Goal: Information Seeking & Learning: Learn about a topic

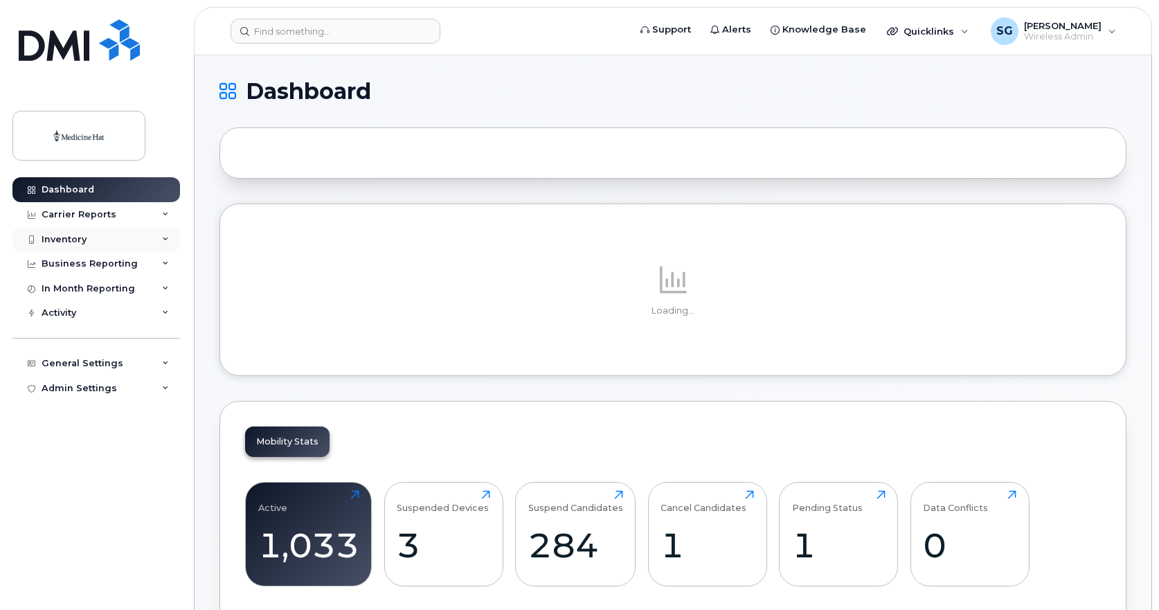
click at [73, 235] on div "Inventory" at bounding box center [64, 239] width 45 height 11
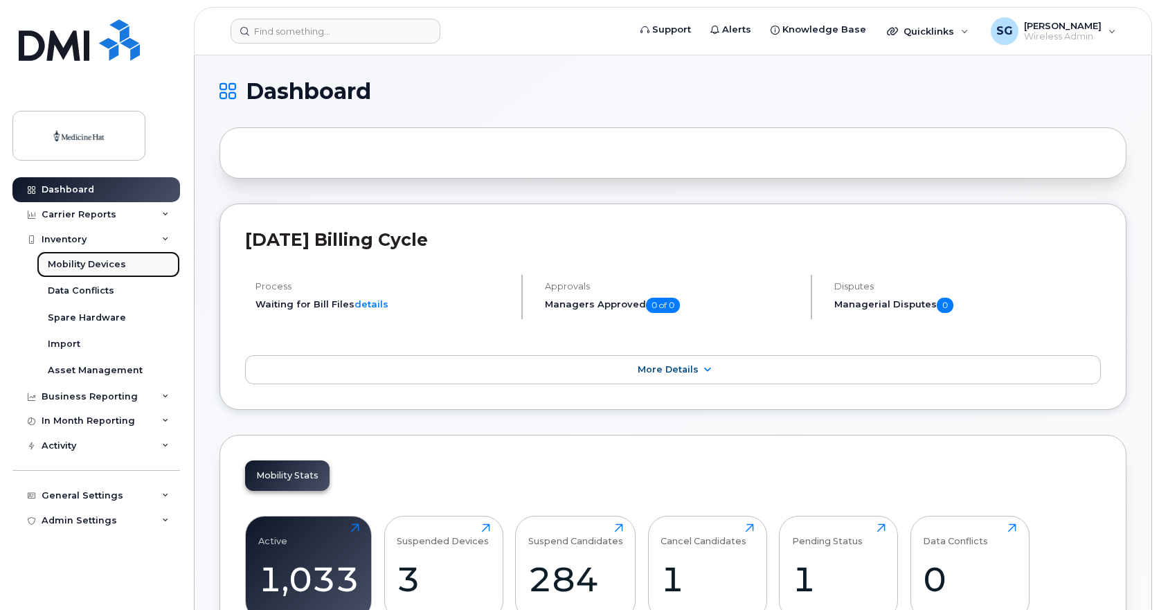
click at [81, 264] on div "Mobility Devices" at bounding box center [87, 264] width 78 height 12
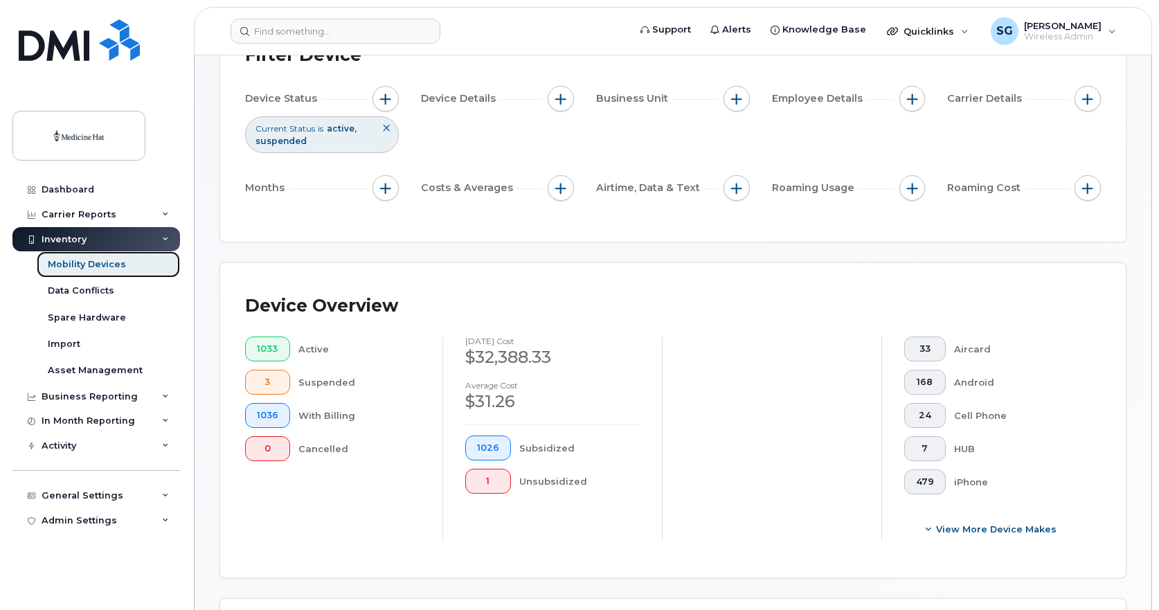
scroll to position [139, 0]
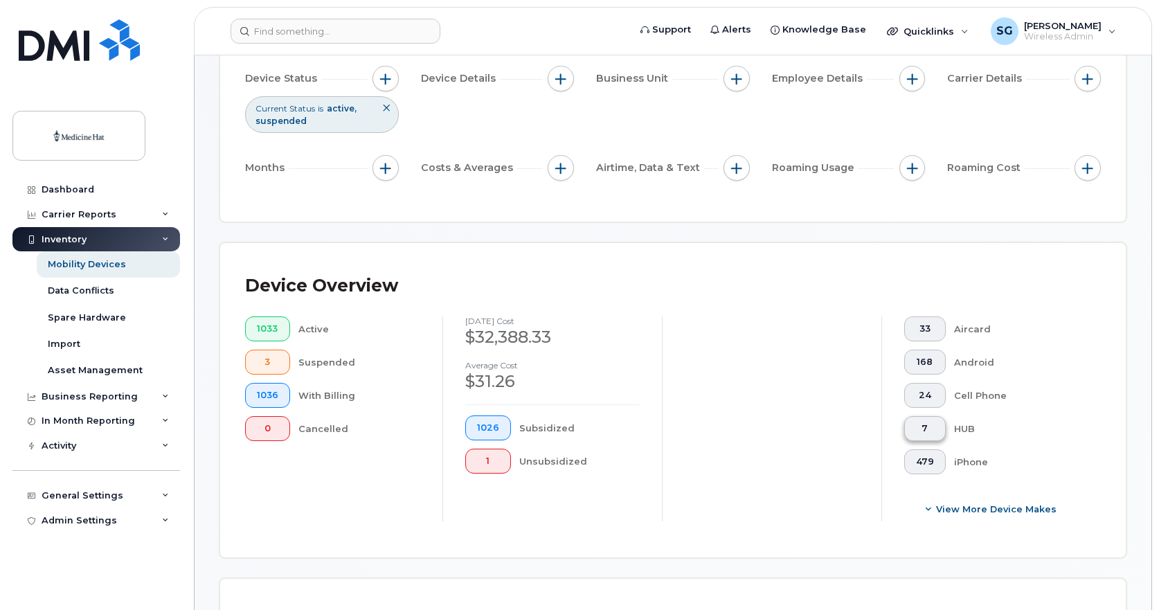
click at [923, 436] on button "7" at bounding box center [926, 428] width 42 height 25
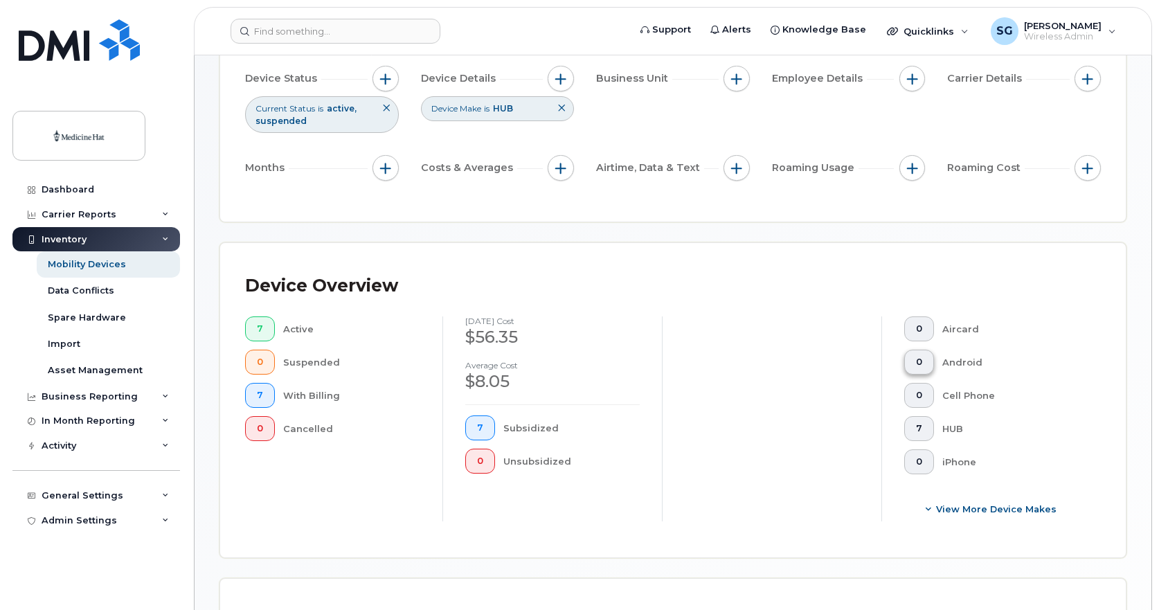
click at [922, 359] on span "0" at bounding box center [919, 362] width 6 height 11
click at [293, 330] on div "Active" at bounding box center [357, 329] width 128 height 25
click at [276, 328] on button "166" at bounding box center [264, 329] width 39 height 25
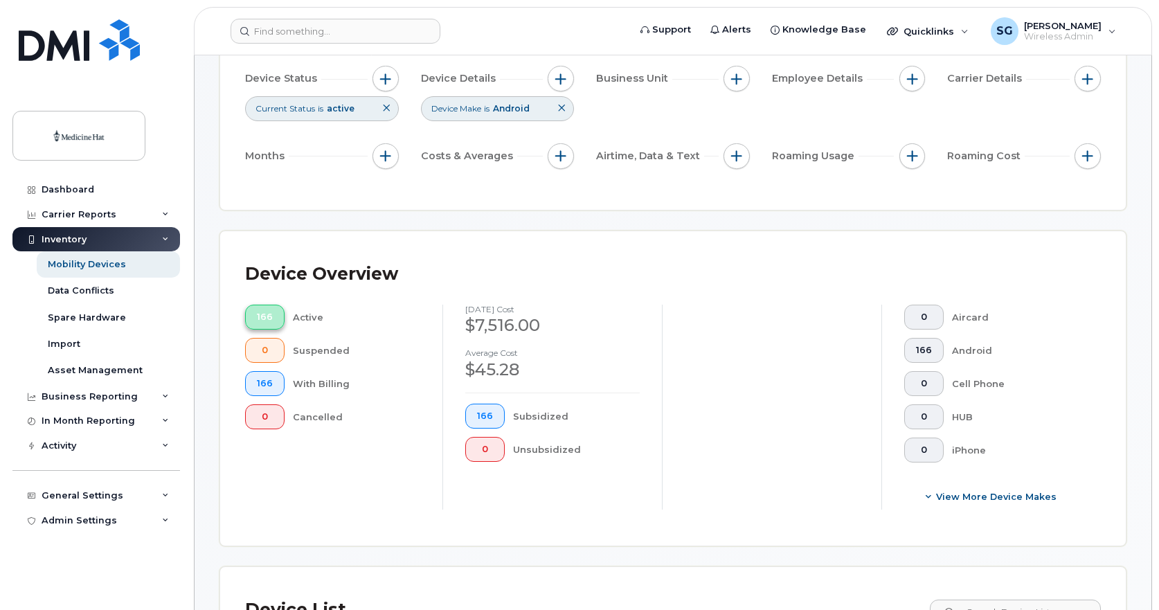
click at [271, 320] on span "166" at bounding box center [265, 317] width 16 height 11
click at [98, 294] on div "Data Conflicts" at bounding box center [81, 291] width 66 height 12
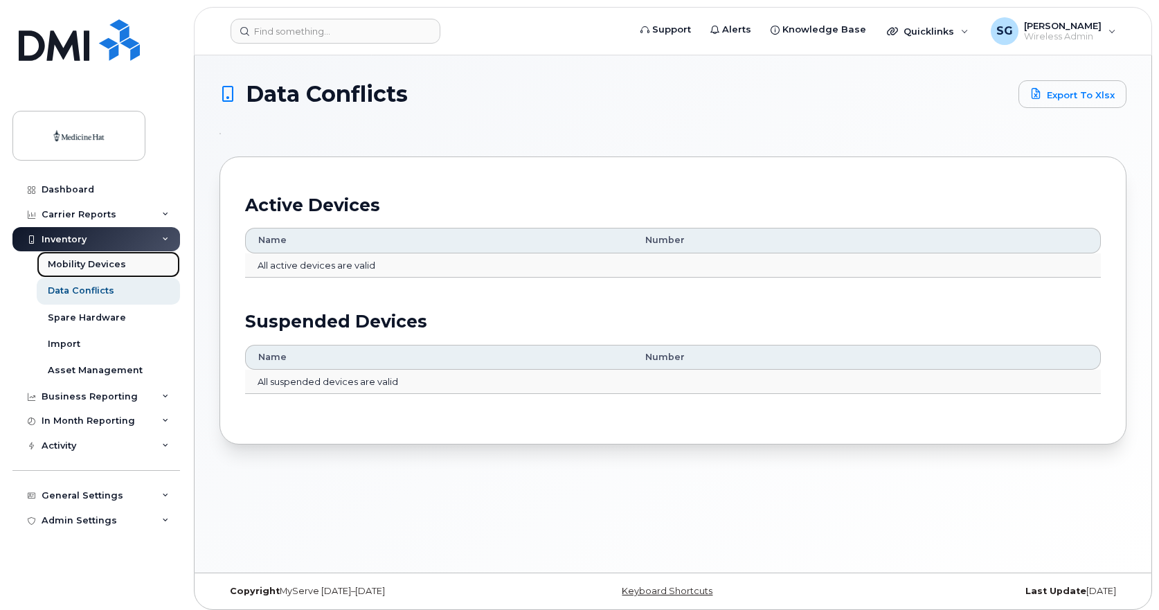
click at [91, 260] on div "Mobility Devices" at bounding box center [87, 264] width 78 height 12
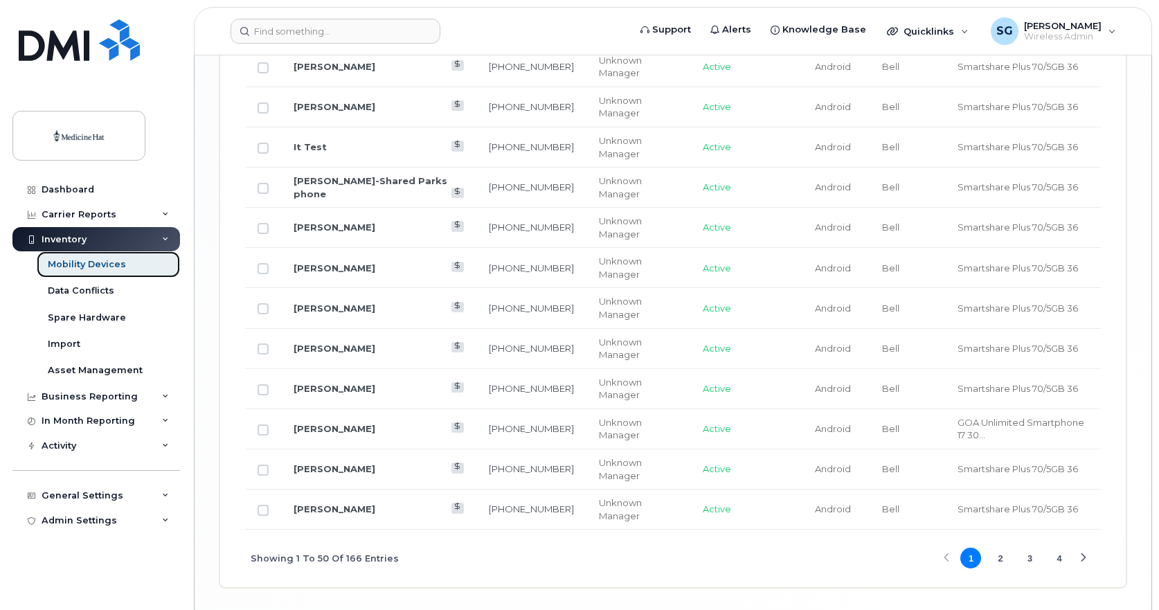
scroll to position [2355, 0]
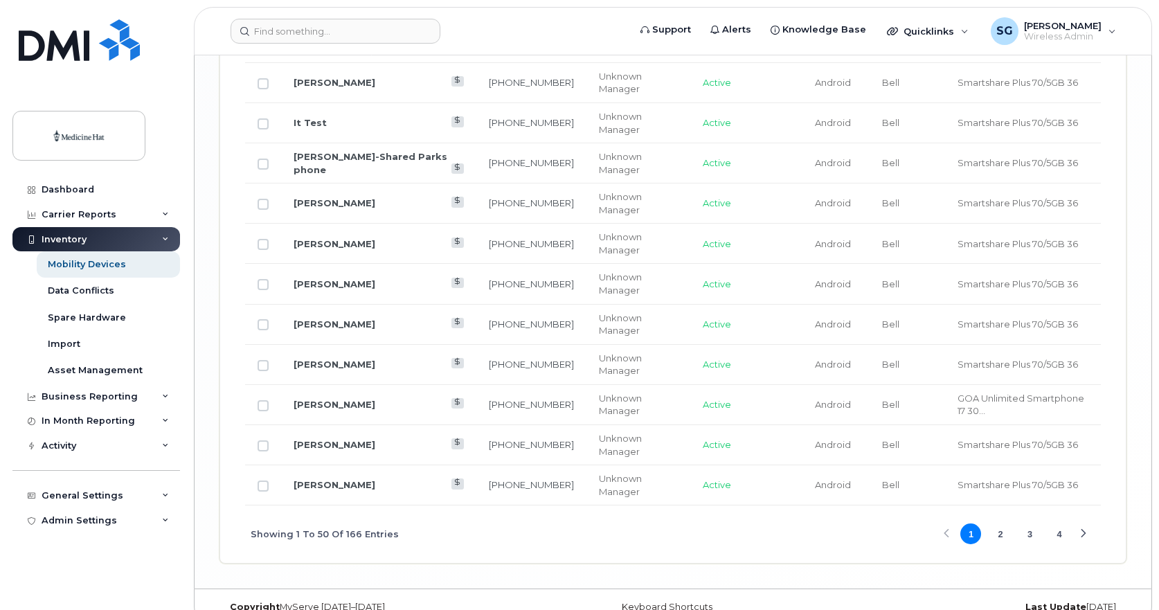
click at [1001, 534] on button "2" at bounding box center [1000, 534] width 21 height 21
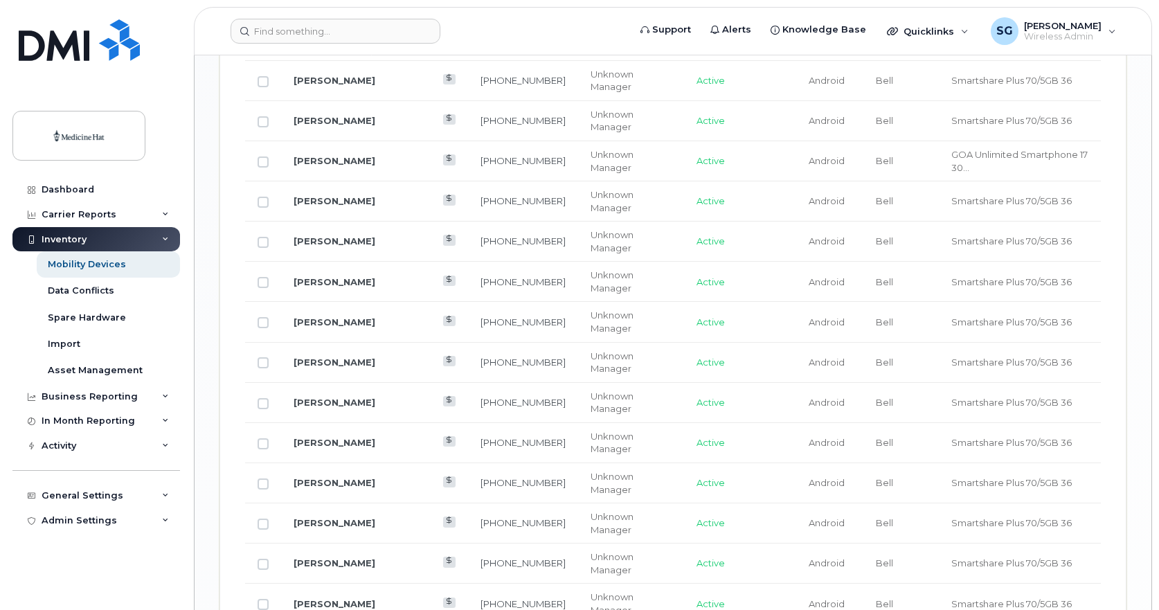
scroll to position [1735, 0]
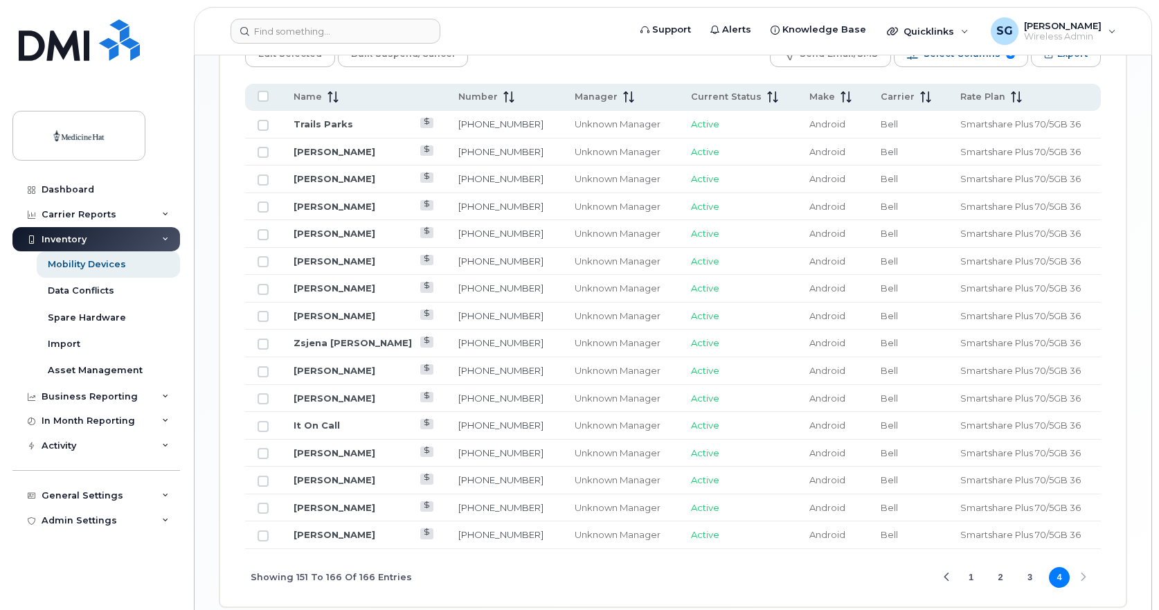
scroll to position [803, 0]
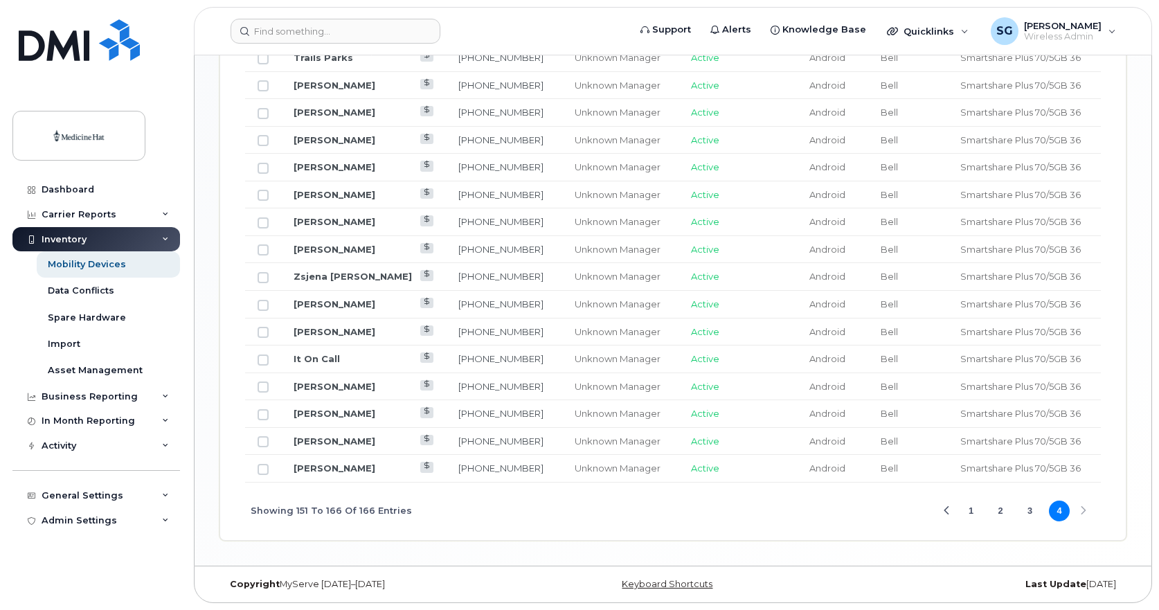
click at [1086, 509] on div "Showing 151 To 166 Of 166 Entries 1 2 3 4" at bounding box center [673, 511] width 856 height 57
click at [99, 369] on div "Asset Management" at bounding box center [95, 370] width 95 height 12
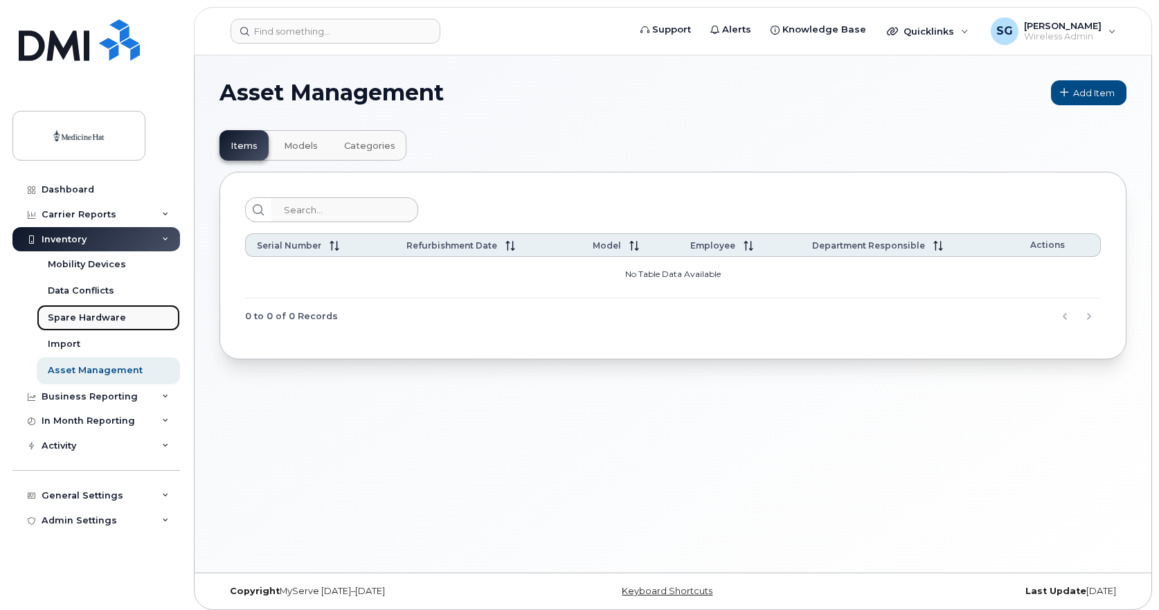
click at [75, 313] on div "Spare Hardware" at bounding box center [87, 318] width 78 height 12
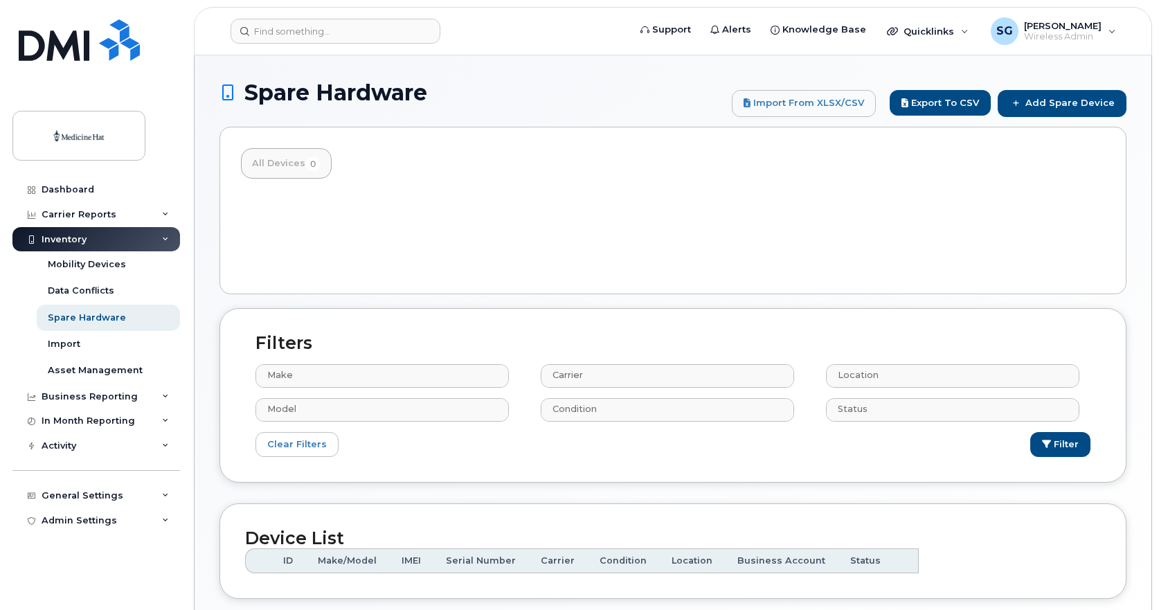
select select
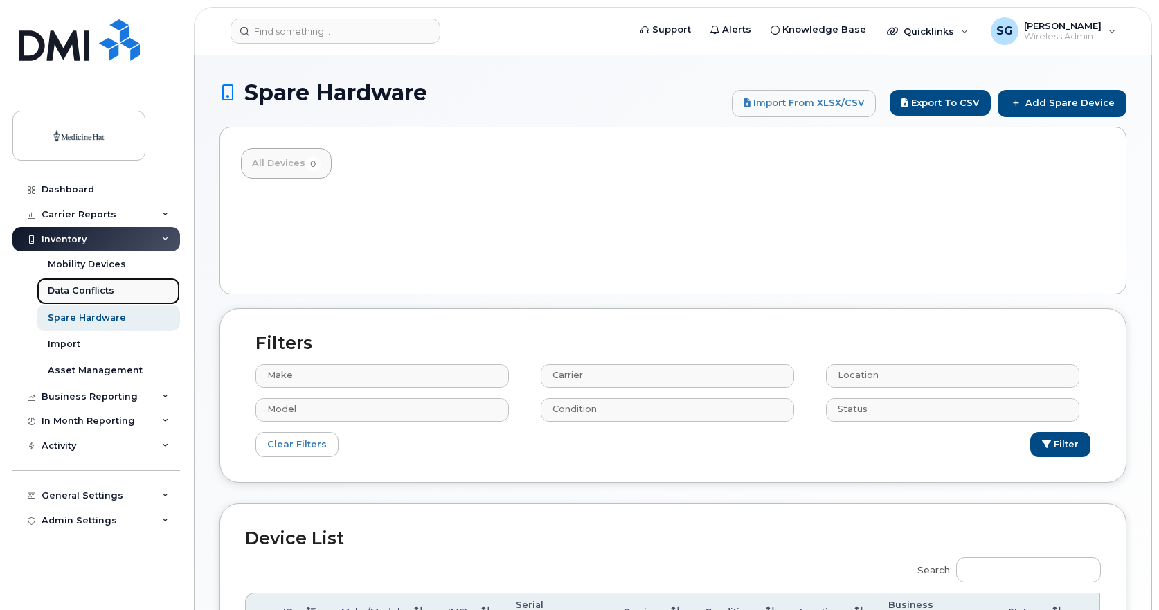
click at [96, 287] on div "Data Conflicts" at bounding box center [81, 291] width 66 height 12
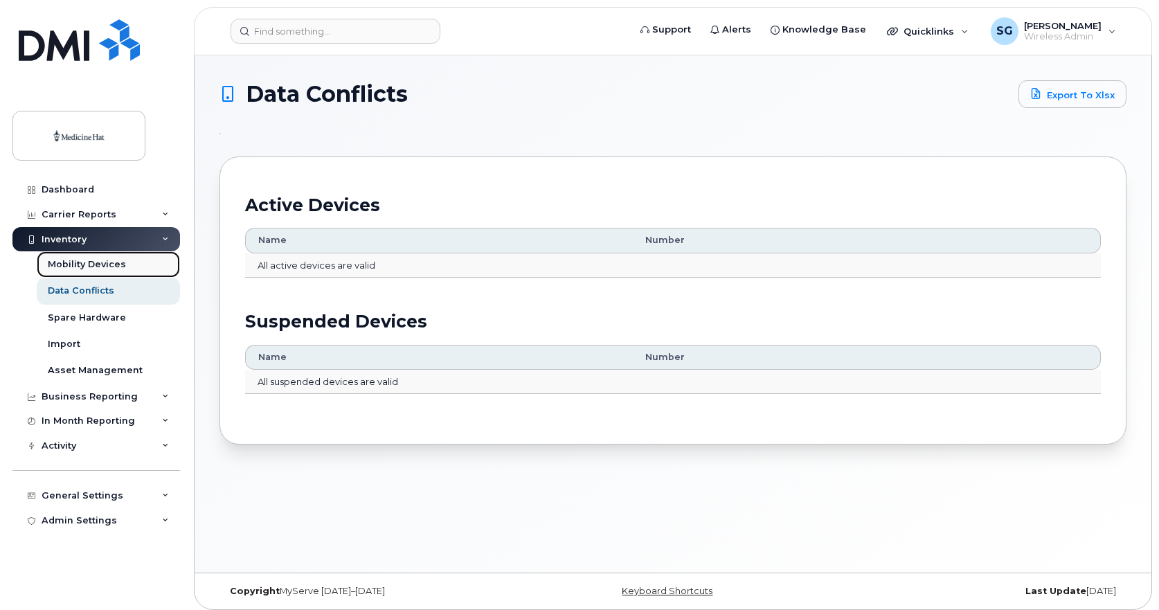
click at [98, 267] on div "Mobility Devices" at bounding box center [87, 264] width 78 height 12
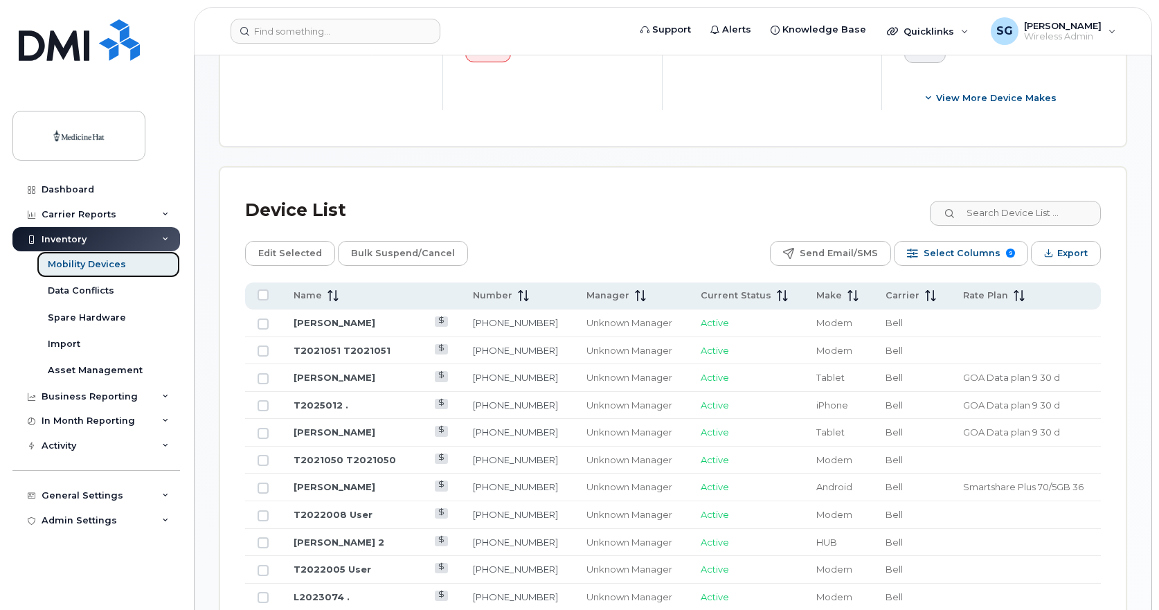
scroll to position [554, 0]
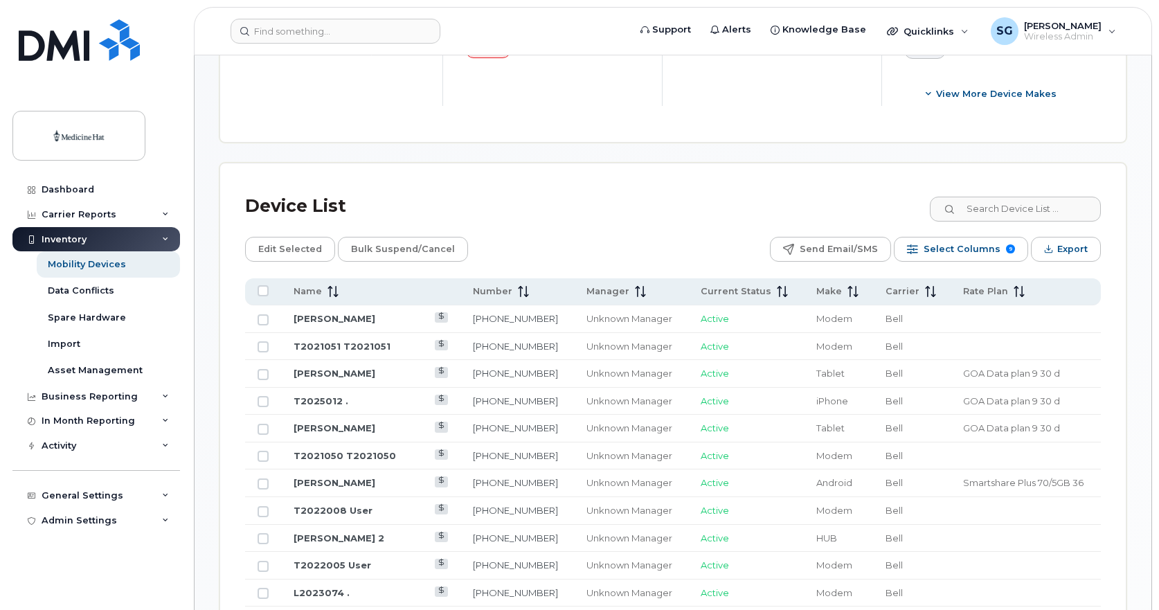
click at [89, 239] on div "Inventory" at bounding box center [96, 239] width 168 height 25
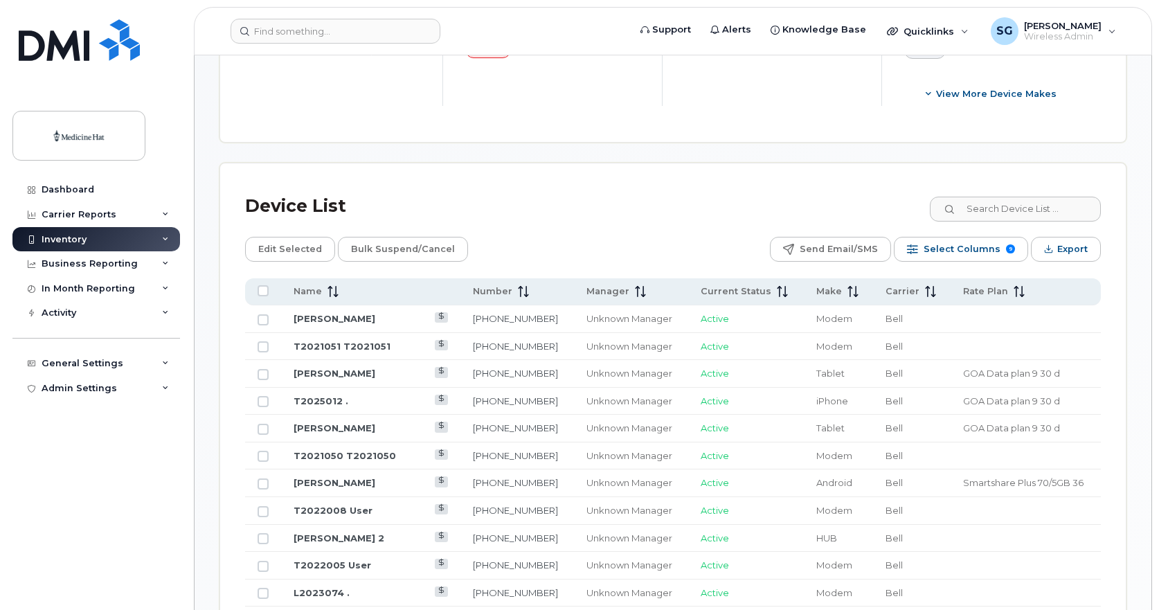
click at [90, 239] on div "Inventory" at bounding box center [96, 239] width 168 height 25
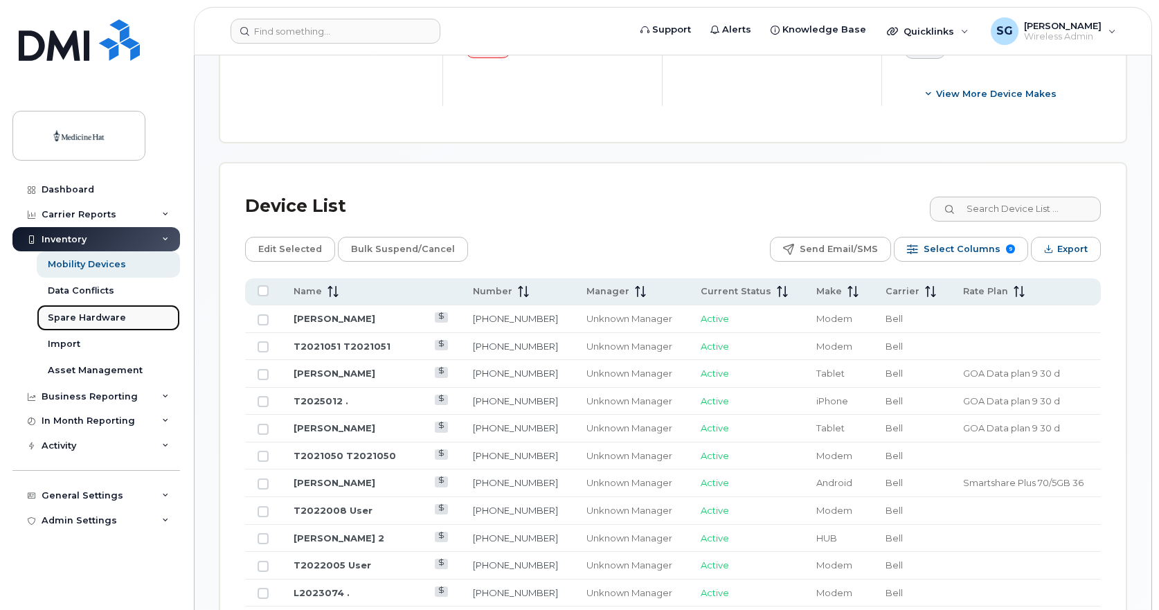
click at [84, 317] on div "Spare Hardware" at bounding box center [87, 318] width 78 height 12
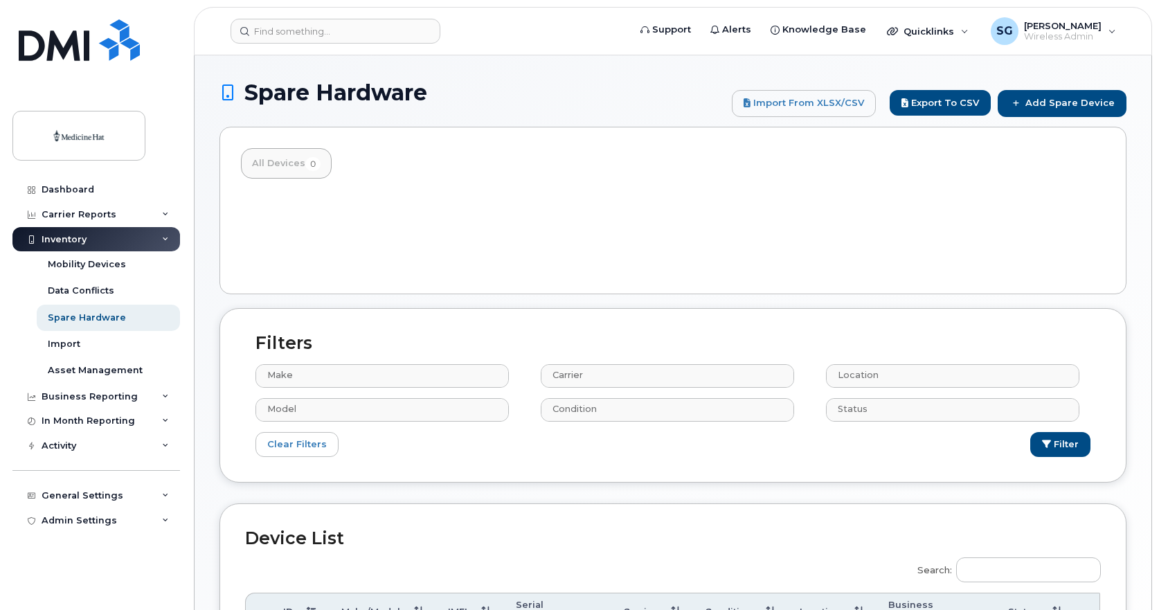
select select
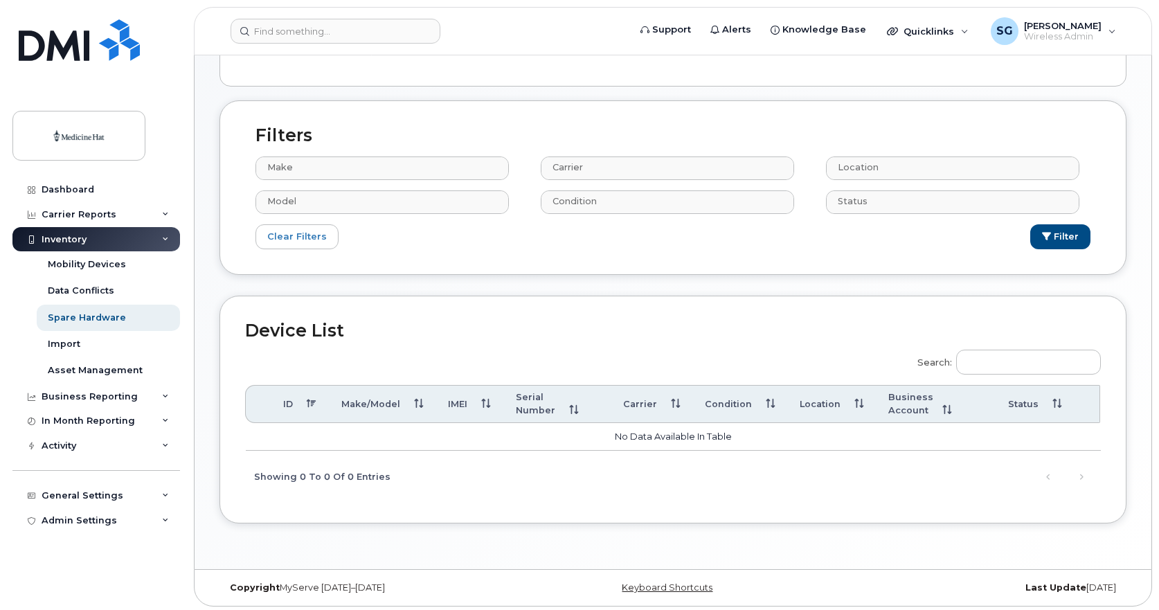
scroll to position [211, 0]
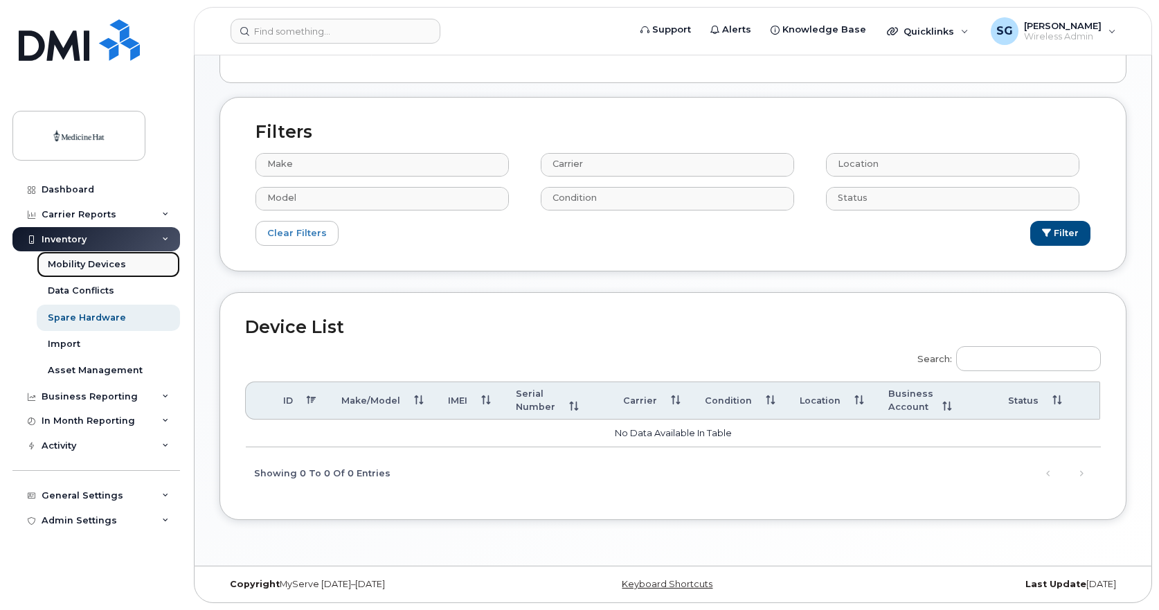
click at [94, 265] on div "Mobility Devices" at bounding box center [87, 264] width 78 height 12
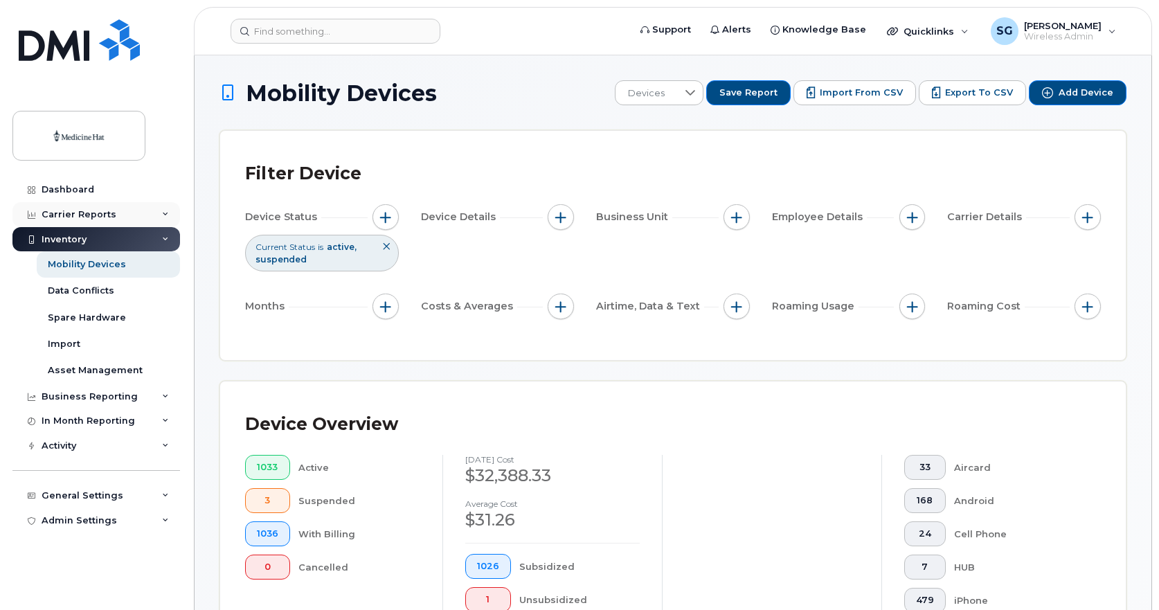
click at [168, 211] on icon at bounding box center [165, 214] width 7 height 7
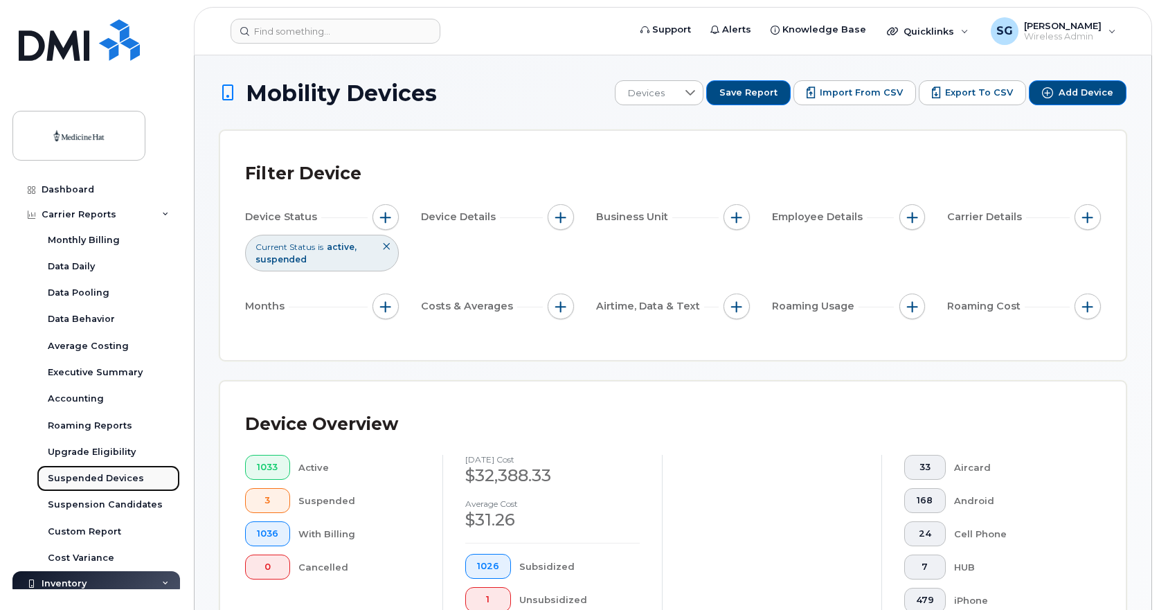
click at [115, 479] on div "Suspended Devices" at bounding box center [96, 478] width 96 height 12
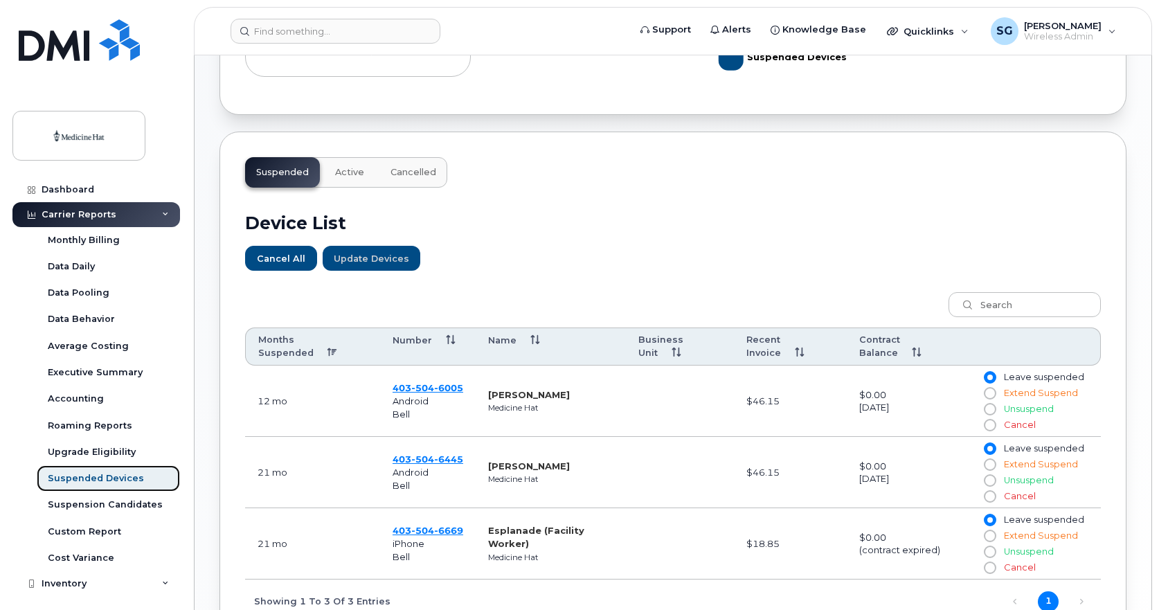
scroll to position [416, 0]
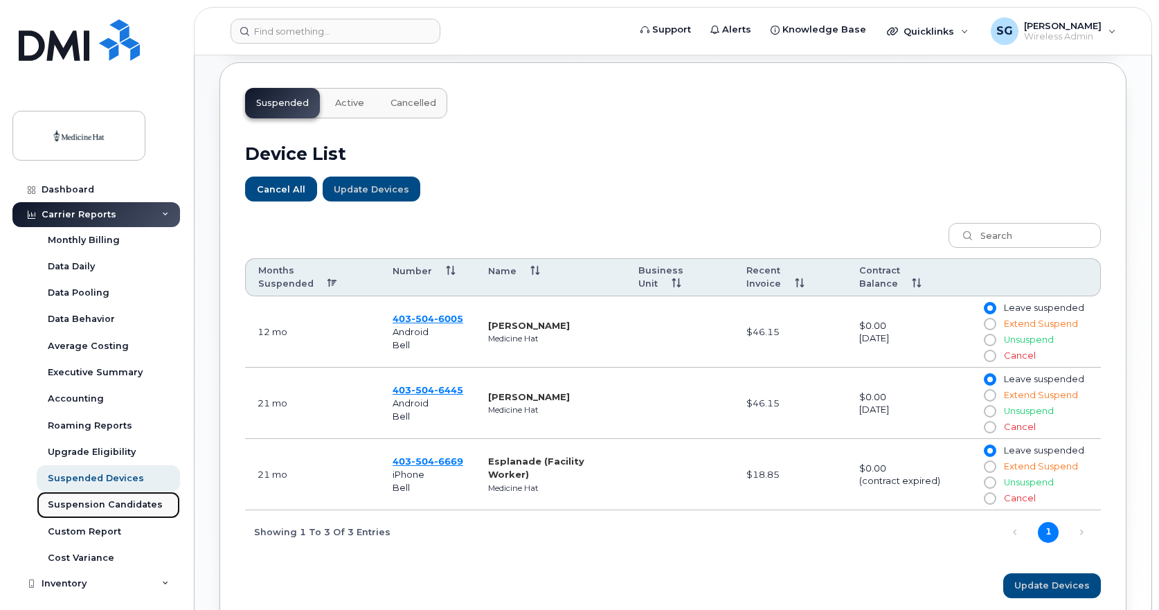
click at [93, 502] on div "Suspension Candidates" at bounding box center [105, 505] width 115 height 12
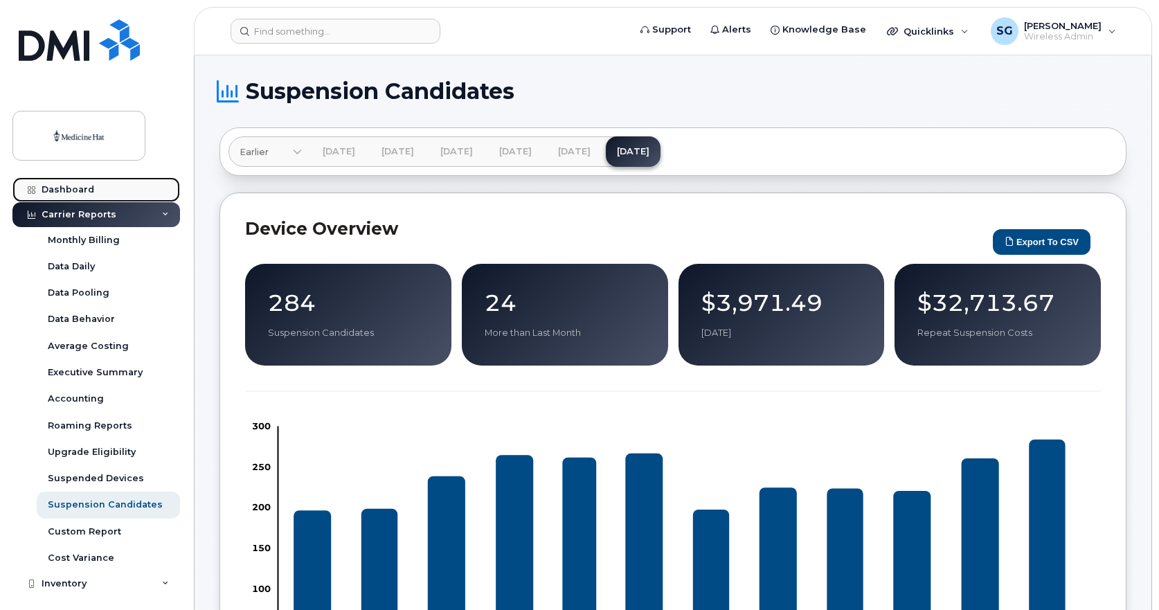
click at [58, 186] on div "Dashboard" at bounding box center [68, 189] width 53 height 11
click at [68, 185] on div "Dashboard" at bounding box center [68, 189] width 53 height 11
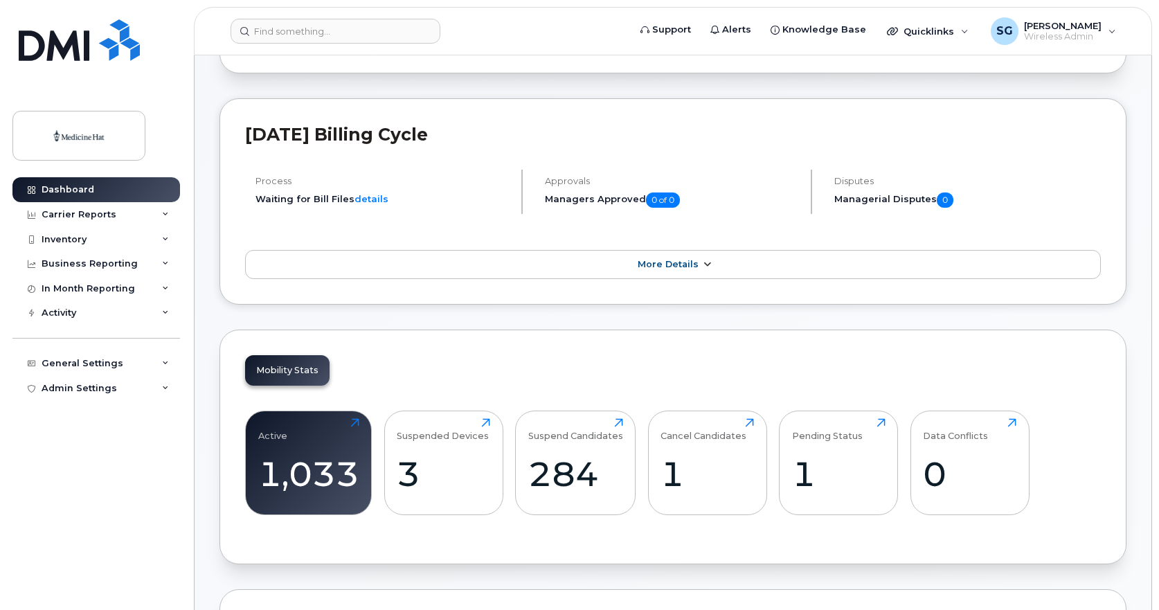
scroll to position [139, 0]
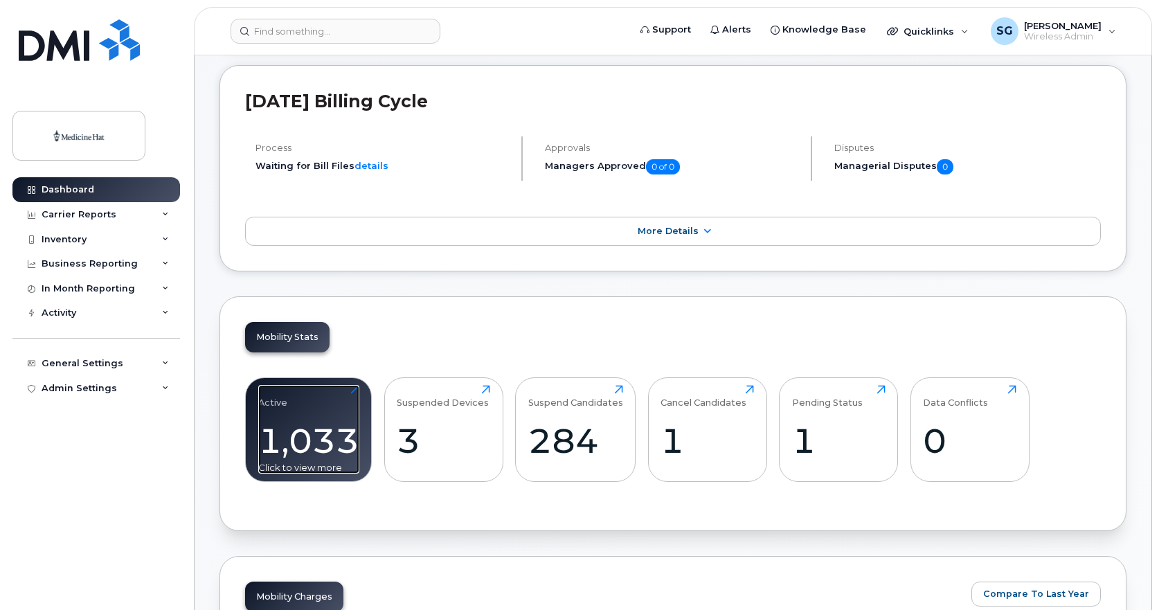
click at [325, 438] on div "1,033" at bounding box center [308, 440] width 101 height 41
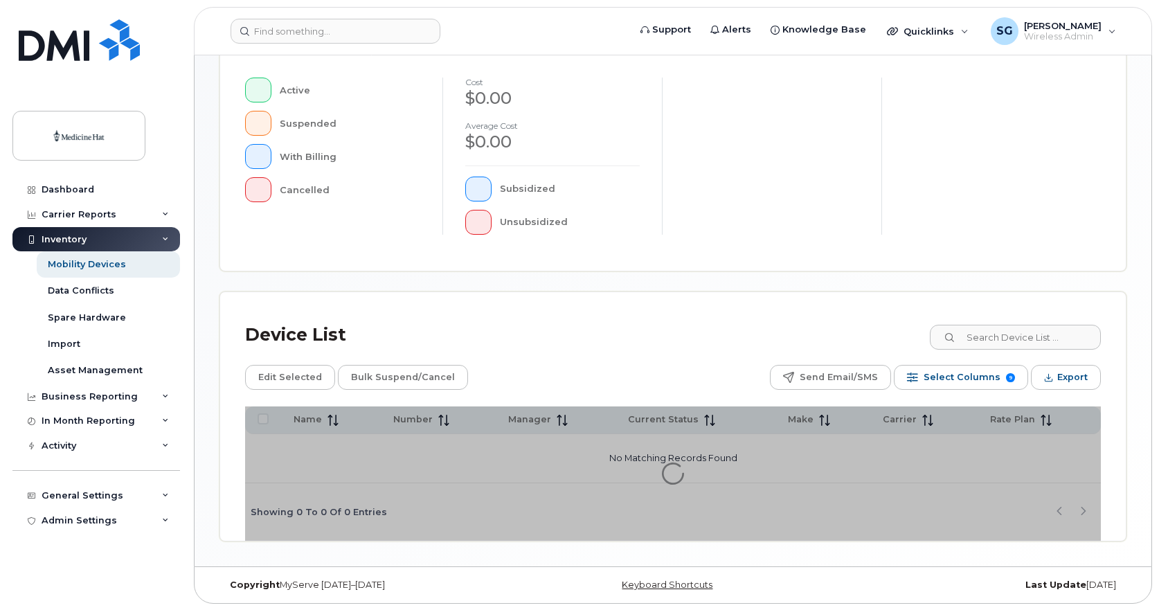
scroll to position [342, 0]
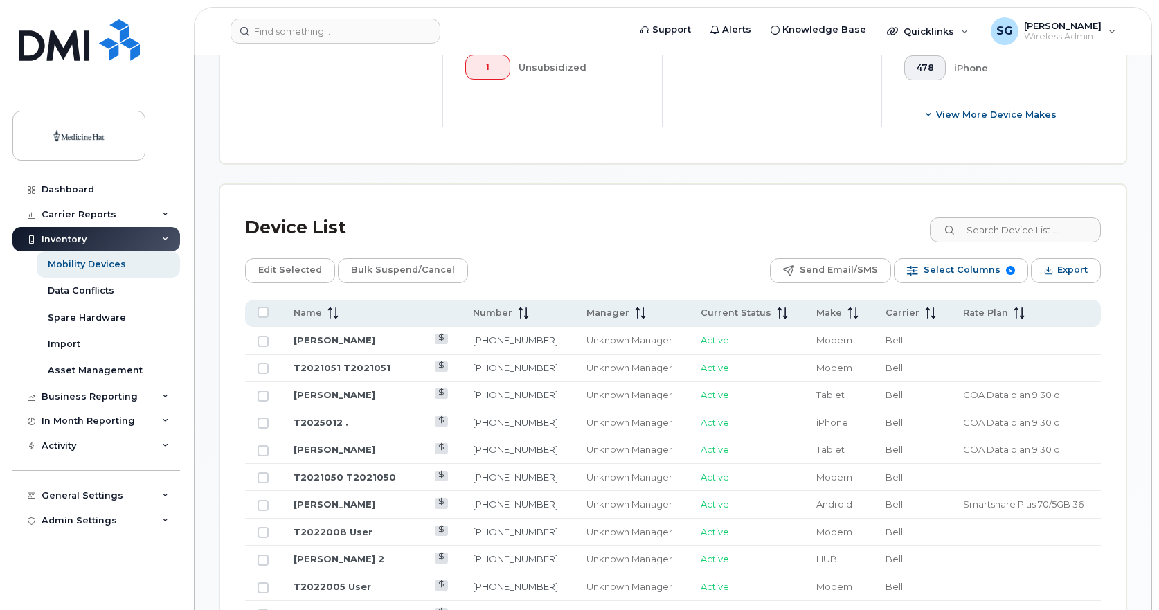
scroll to position [574, 0]
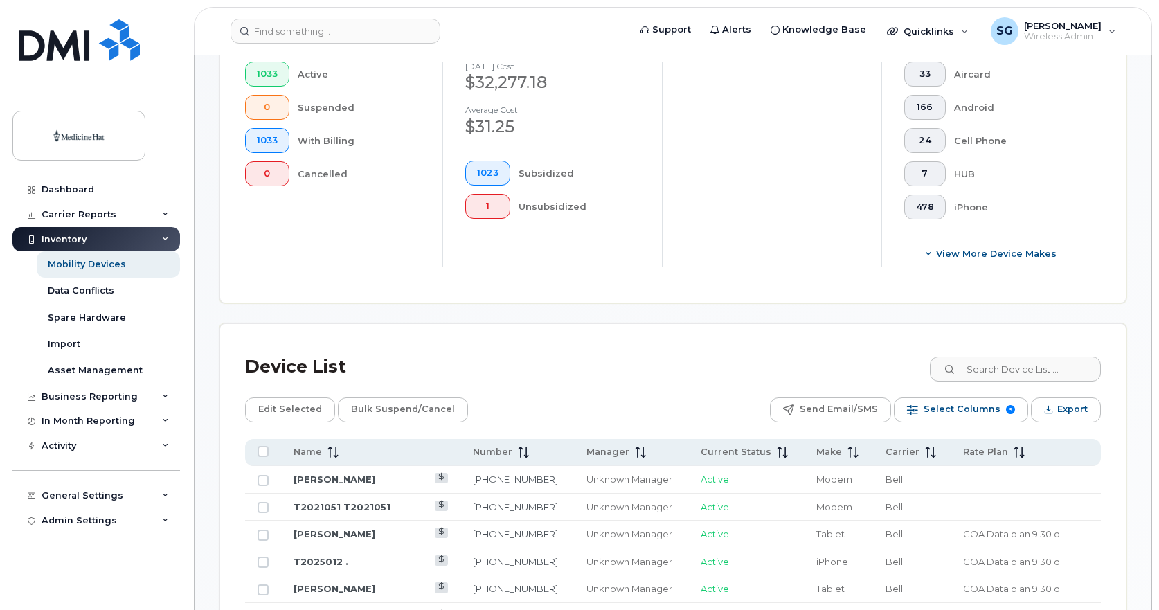
scroll to position [505, 0]
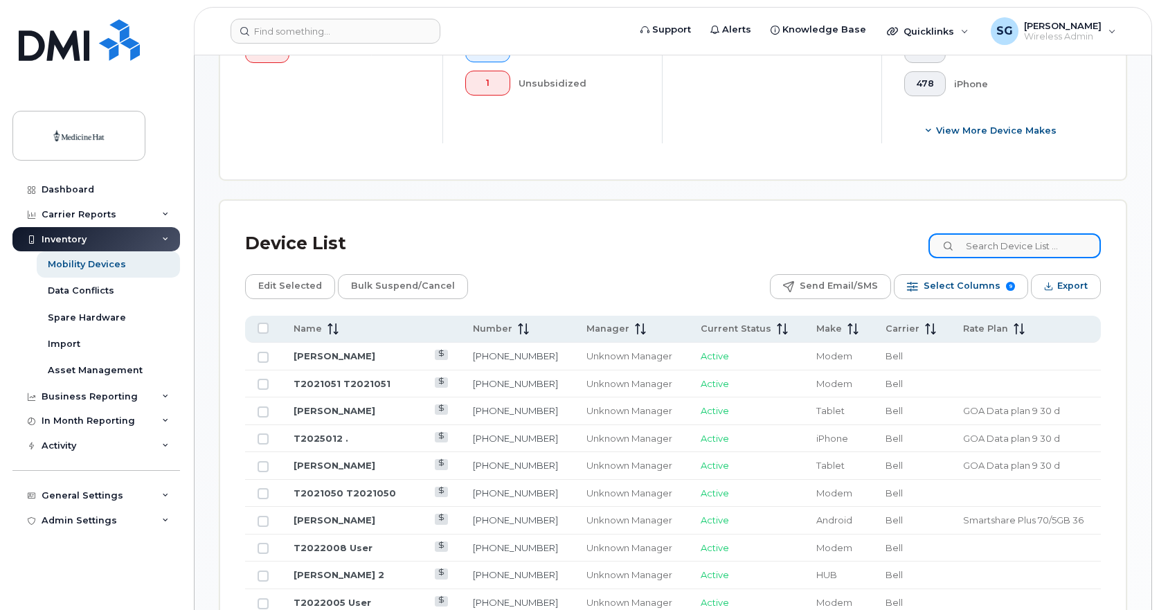
click at [981, 250] on input at bounding box center [1015, 245] width 172 height 25
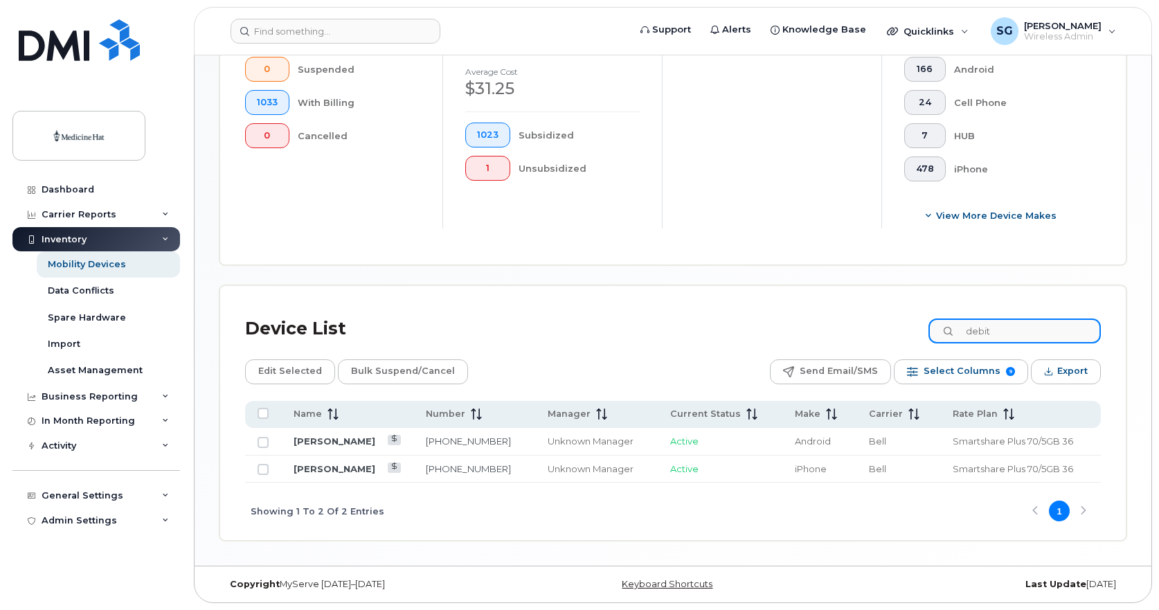
type input "debit"
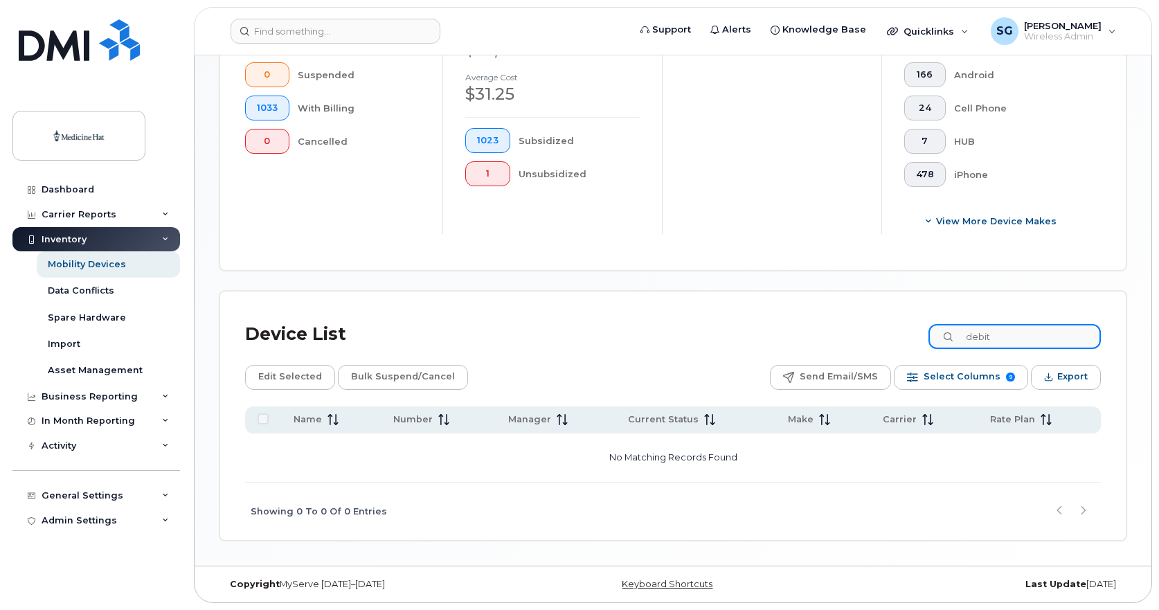
drag, startPoint x: 1017, startPoint y: 338, endPoint x: 929, endPoint y: 341, distance: 88.0
click at [933, 341] on div "Device List debit" at bounding box center [673, 335] width 856 height 36
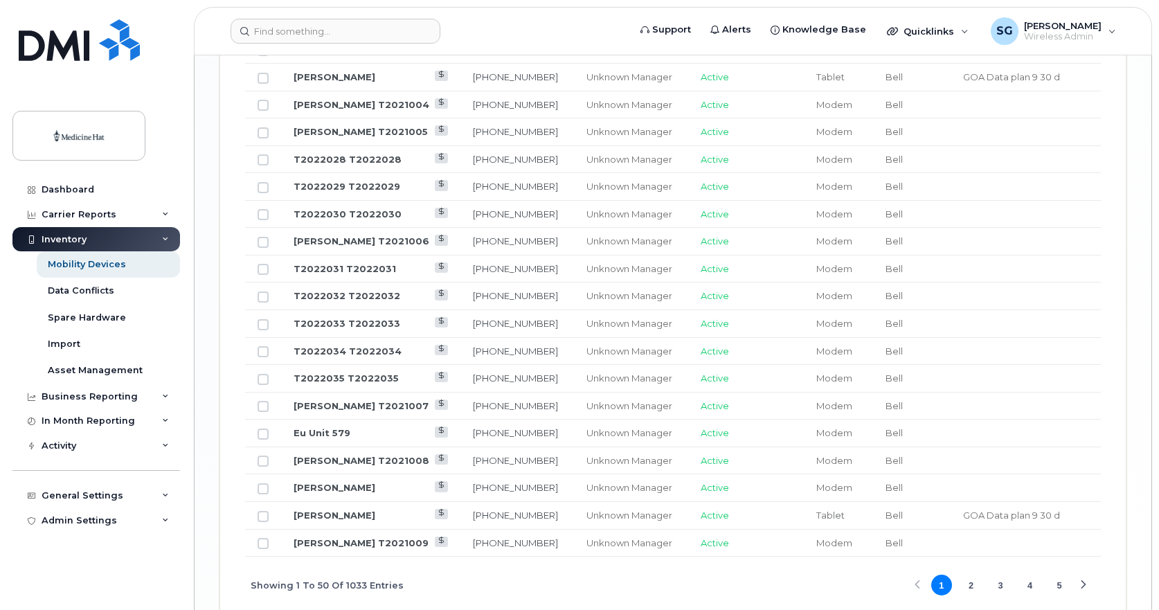
scroll to position [1682, 0]
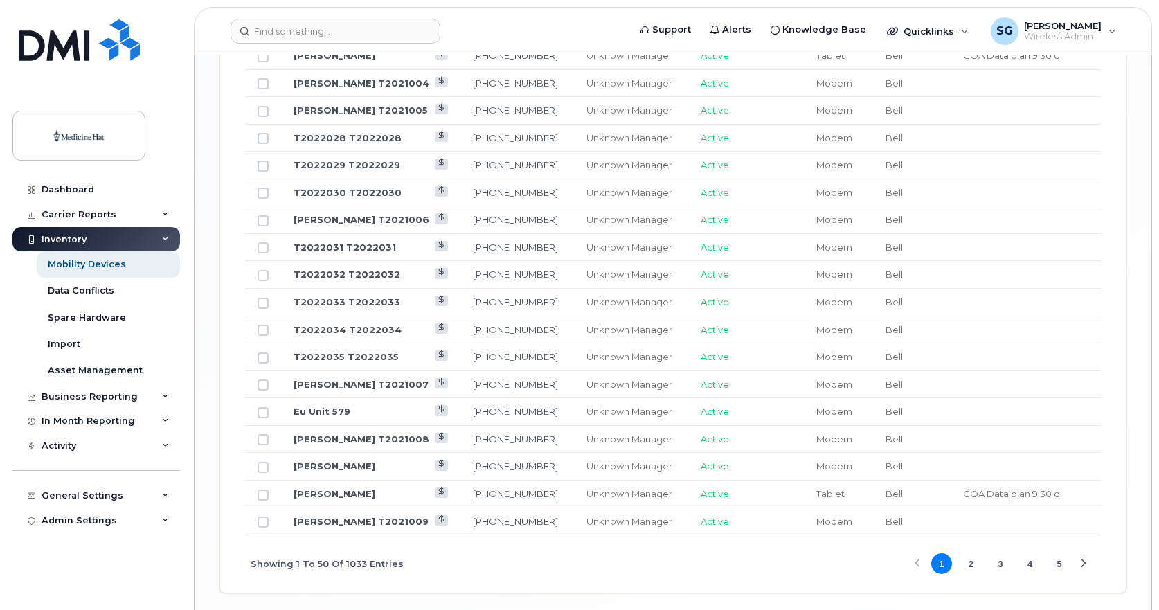
click at [972, 562] on button "2" at bounding box center [971, 563] width 21 height 21
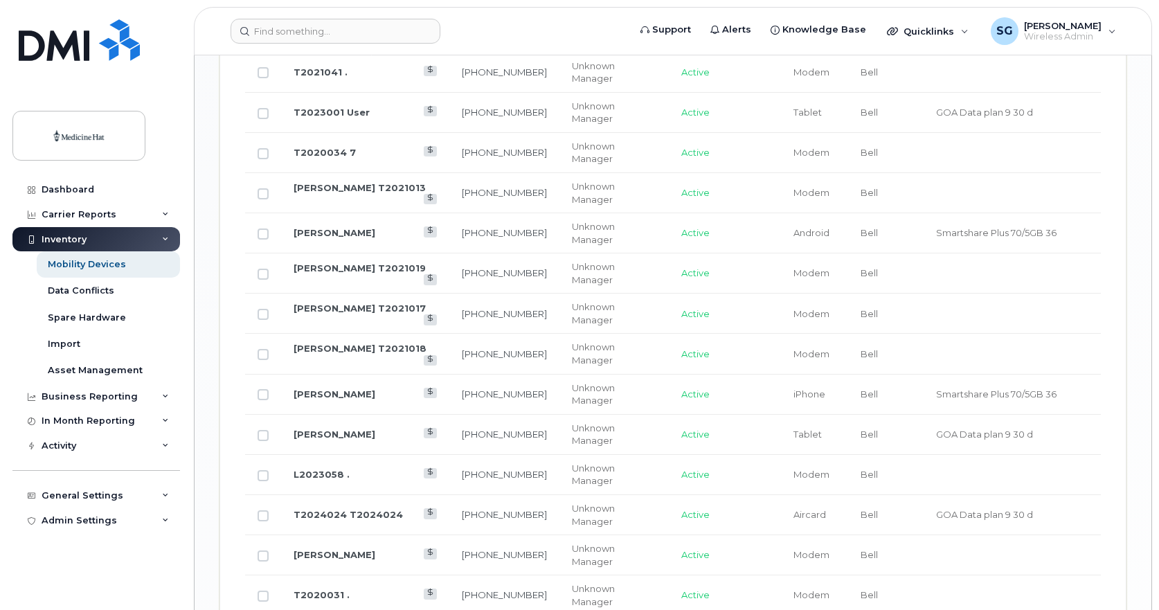
scroll to position [1735, 0]
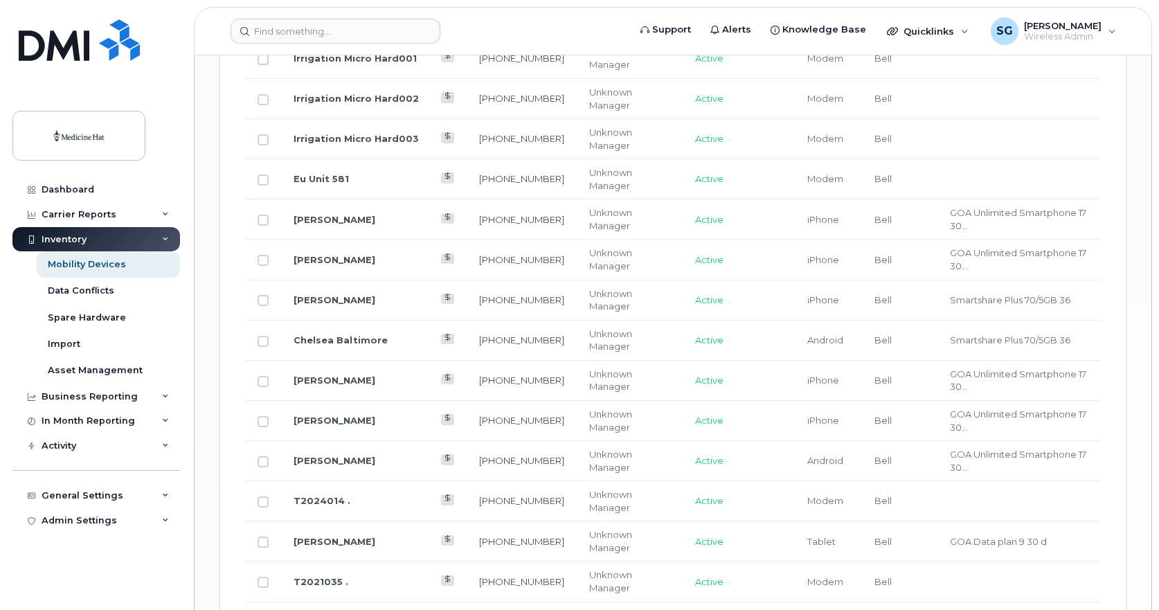
drag, startPoint x: 1027, startPoint y: 512, endPoint x: 853, endPoint y: 485, distance: 175.8
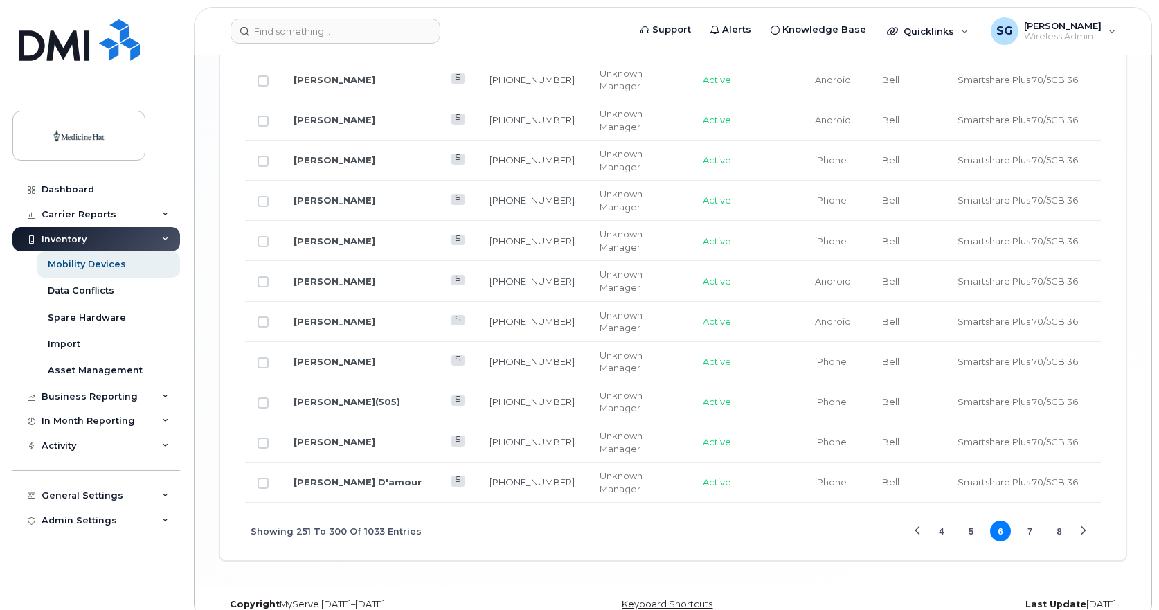
scroll to position [2358, 0]
click at [1030, 533] on button "7" at bounding box center [1030, 530] width 21 height 21
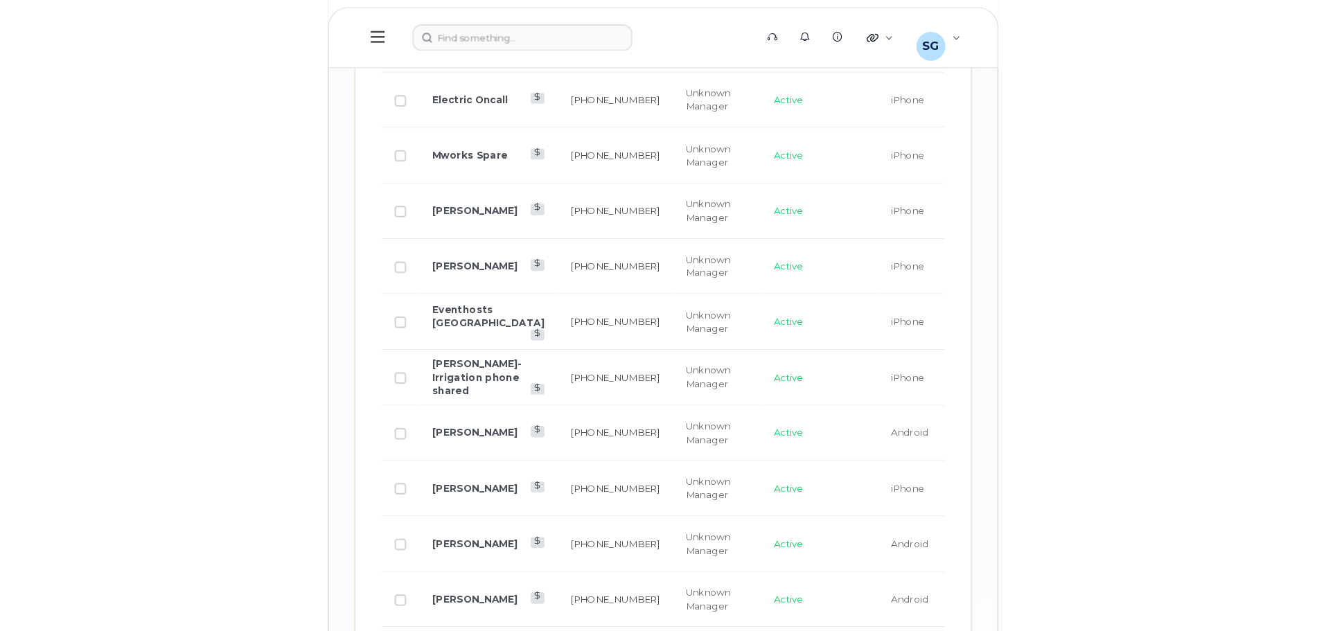
scroll to position [1714, 0]
